Goal: Information Seeking & Learning: Learn about a topic

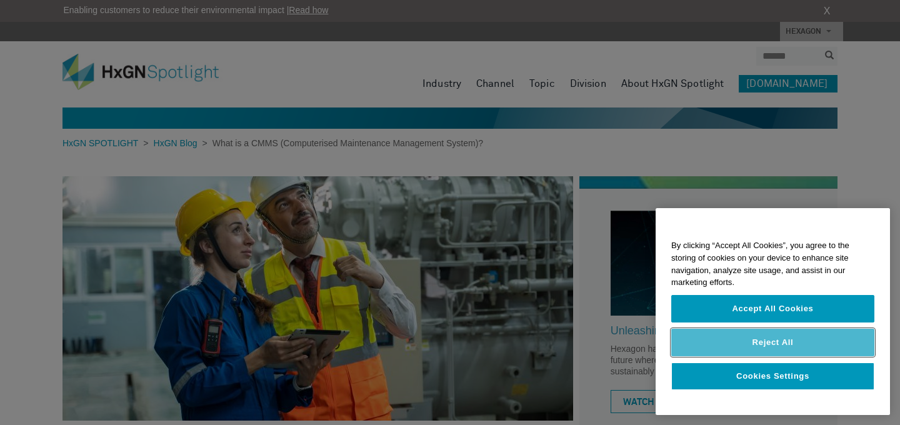
click at [822, 346] on button "Reject All" at bounding box center [772, 342] width 203 height 27
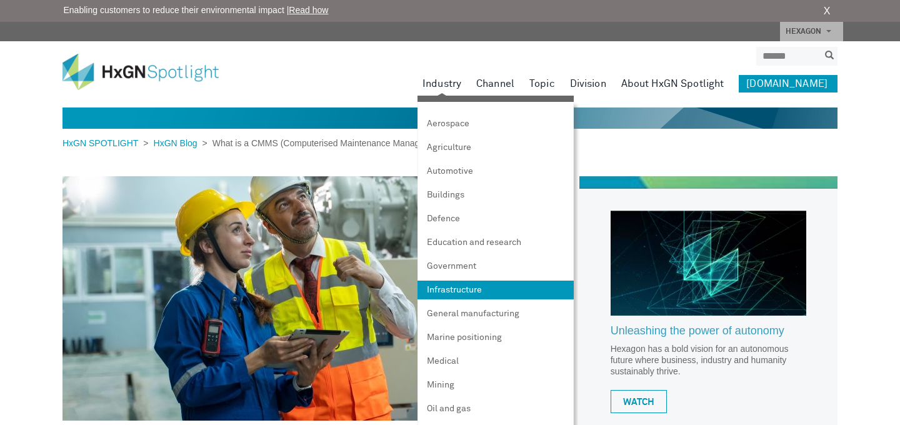
click at [484, 289] on link "Infrastructure" at bounding box center [495, 290] width 156 height 19
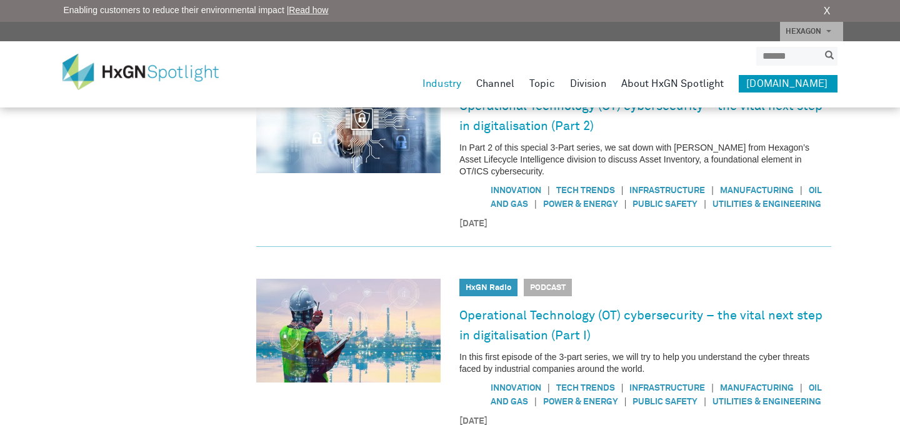
scroll to position [1202, 0]
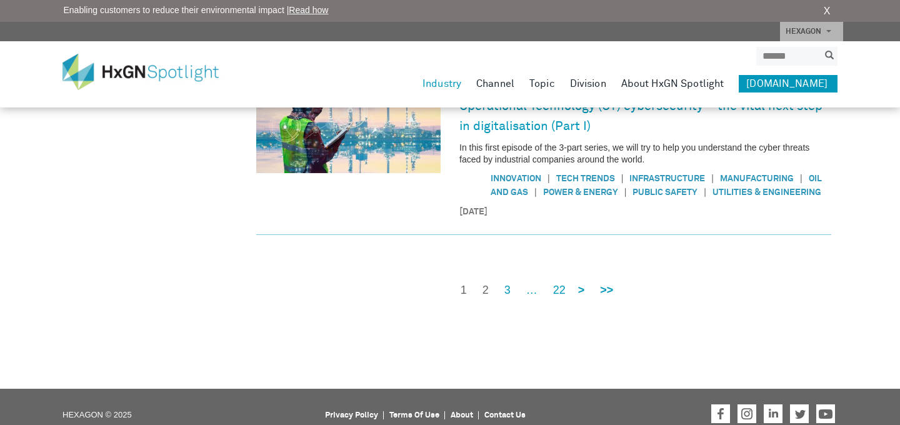
click at [487, 282] on link "2" at bounding box center [485, 290] width 6 height 16
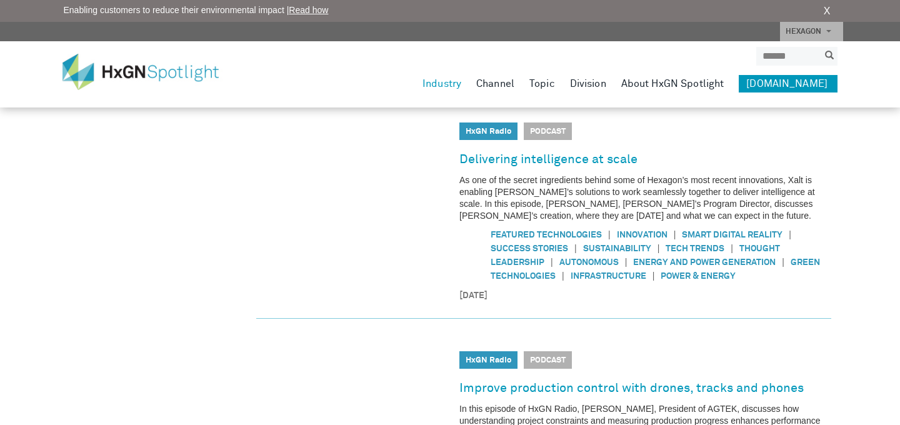
scroll to position [1154, 0]
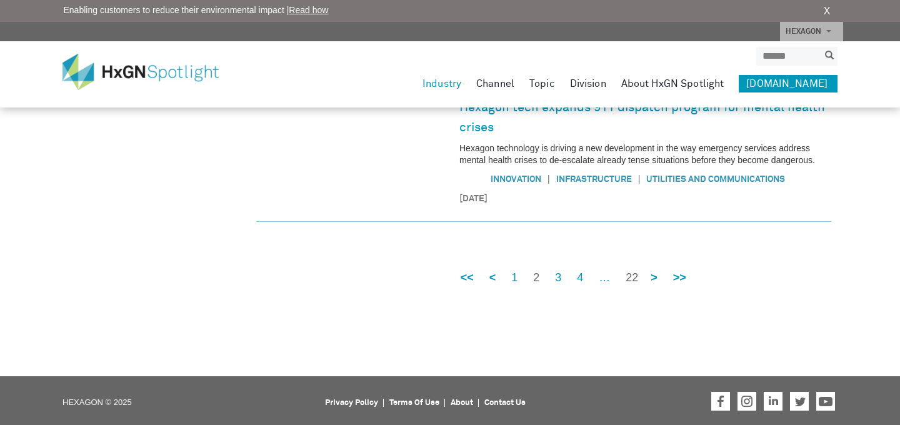
click at [627, 273] on link "22" at bounding box center [631, 278] width 12 height 16
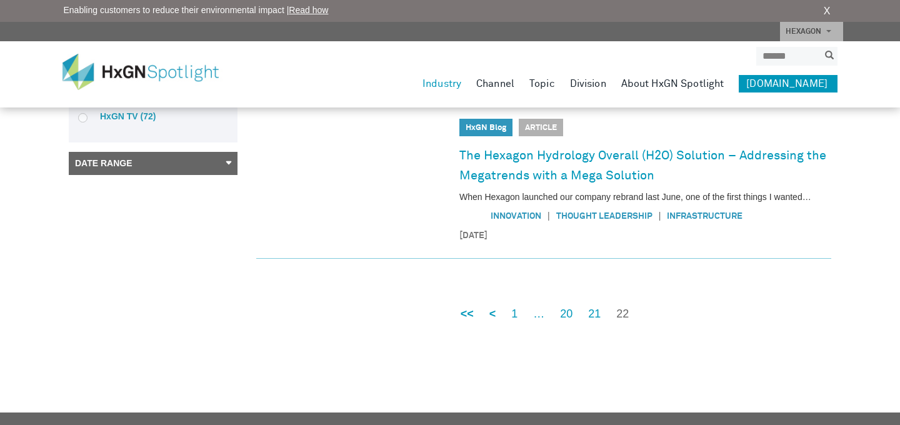
scroll to position [343, 0]
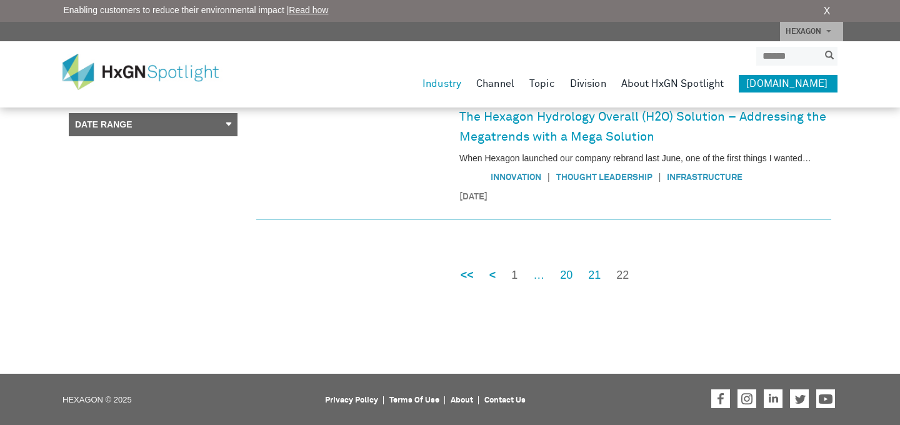
click at [512, 273] on link "1" at bounding box center [514, 275] width 6 height 16
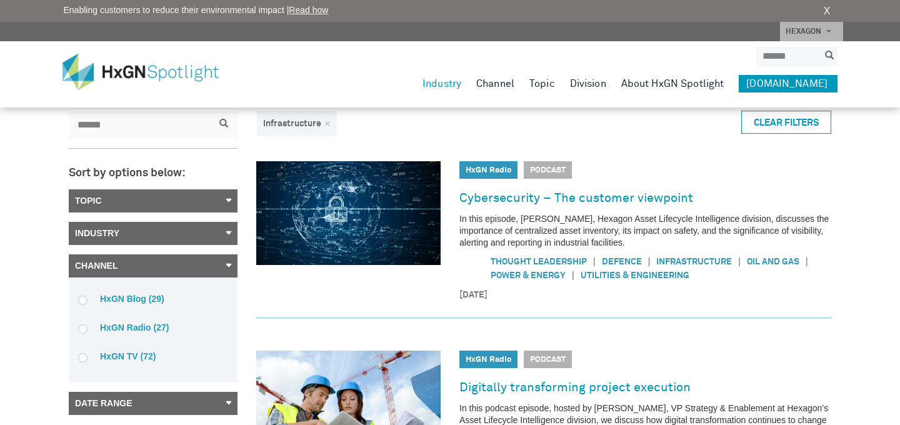
scroll to position [0, 0]
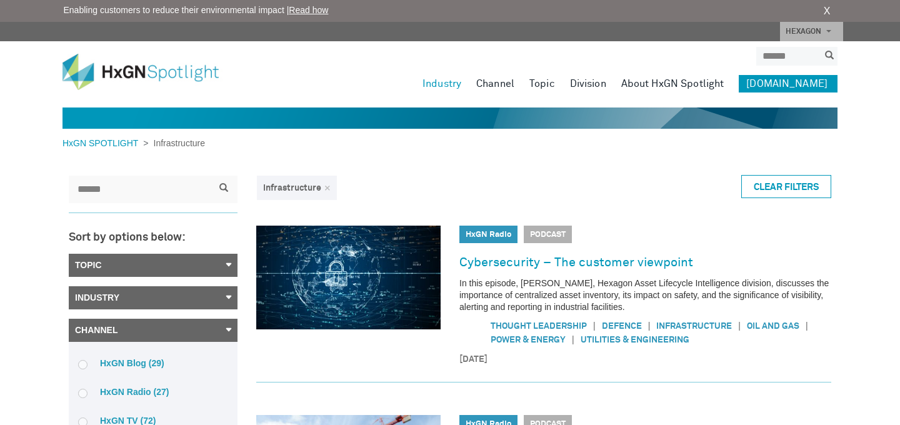
click at [221, 264] on link "Topic" at bounding box center [153, 265] width 169 height 23
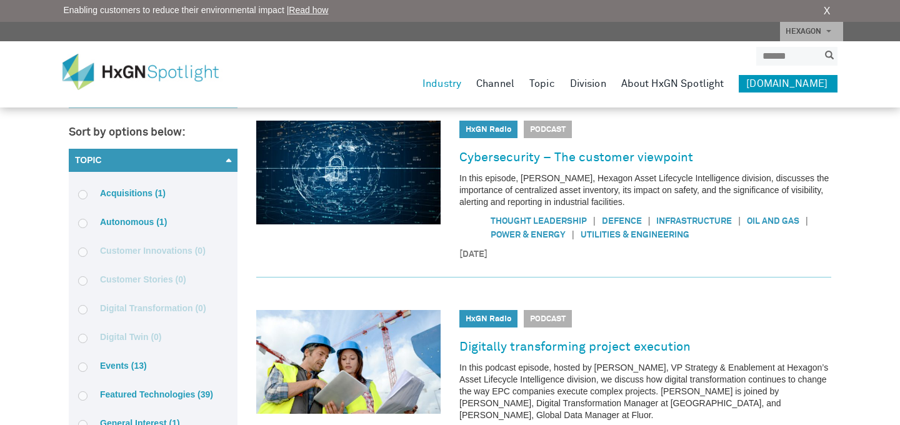
scroll to position [116, 0]
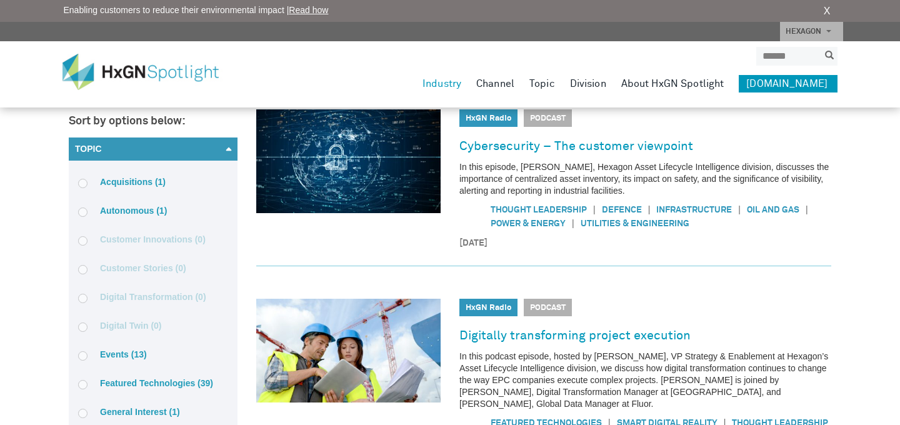
click at [210, 155] on link "Topic" at bounding box center [153, 148] width 169 height 23
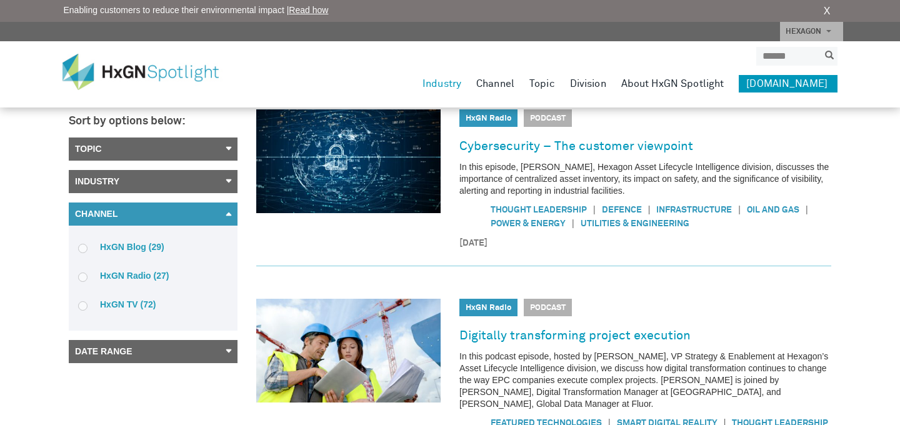
click at [206, 189] on link "Industry" at bounding box center [153, 181] width 169 height 23
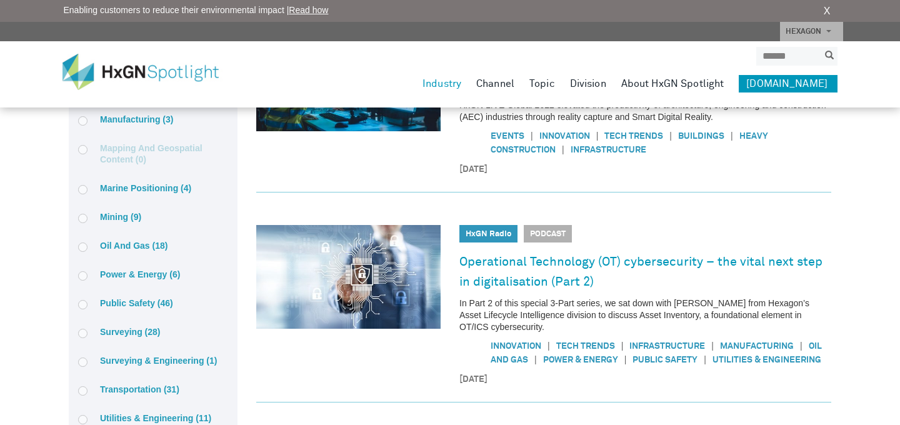
scroll to position [927, 0]
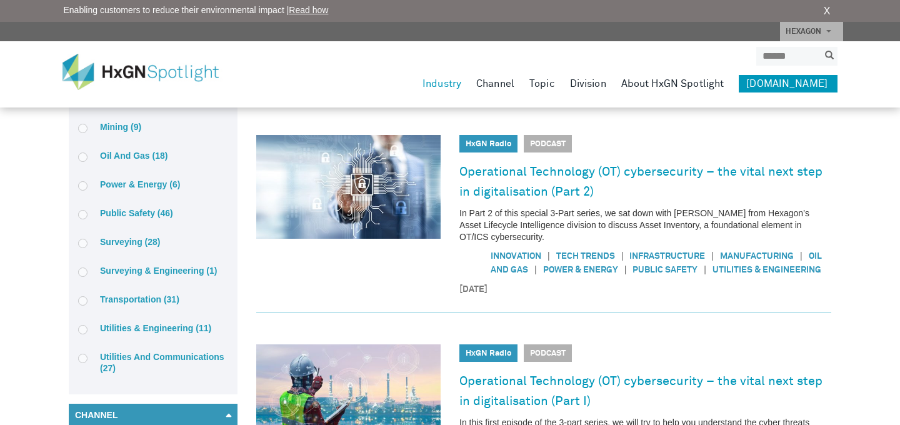
click at [82, 302] on span at bounding box center [82, 300] width 9 height 9
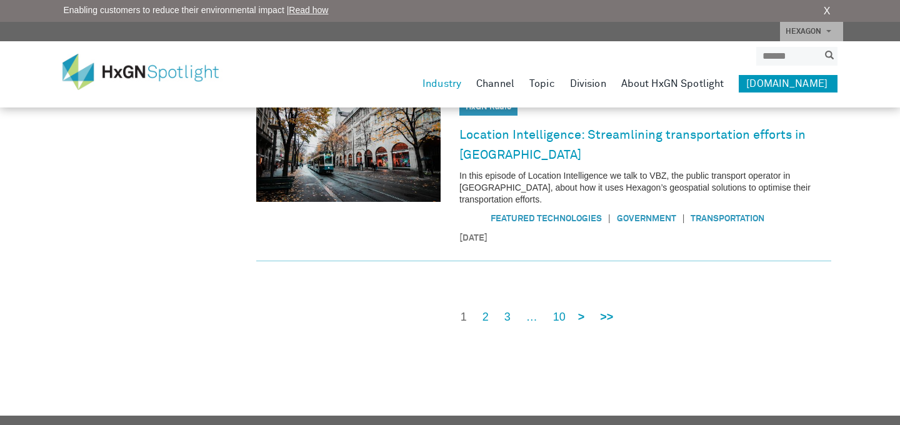
scroll to position [1135, 0]
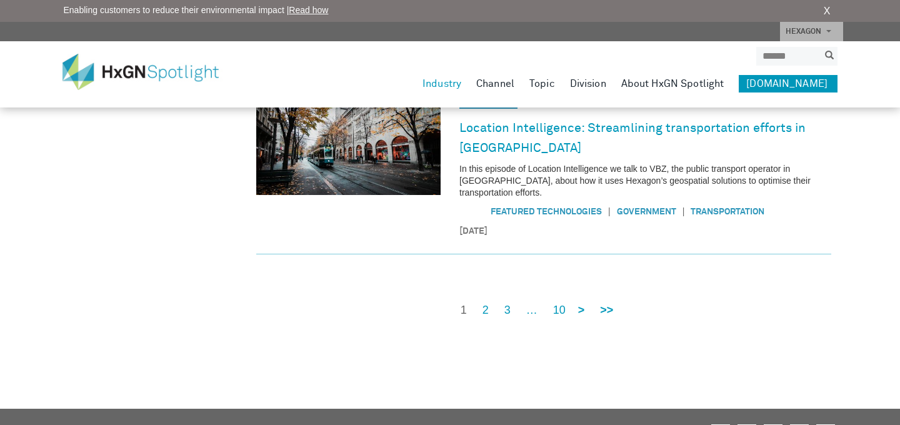
click at [129, 67] on img at bounding box center [149, 72] width 175 height 36
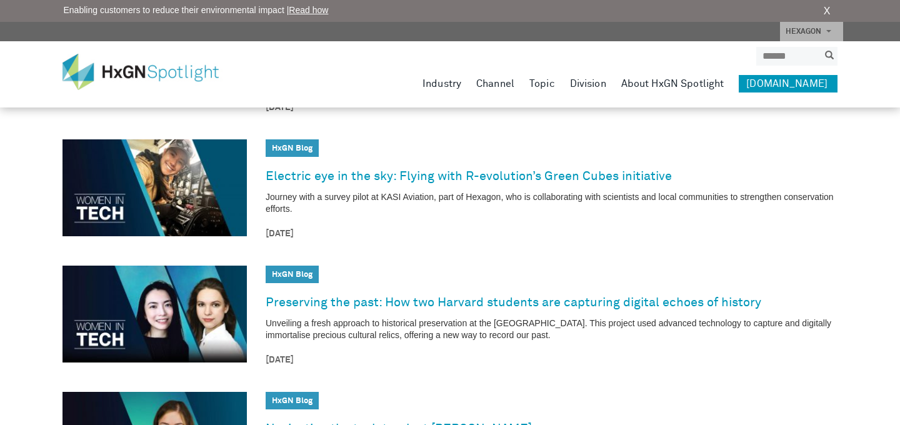
scroll to position [1535, 0]
